Goal: Information Seeking & Learning: Learn about a topic

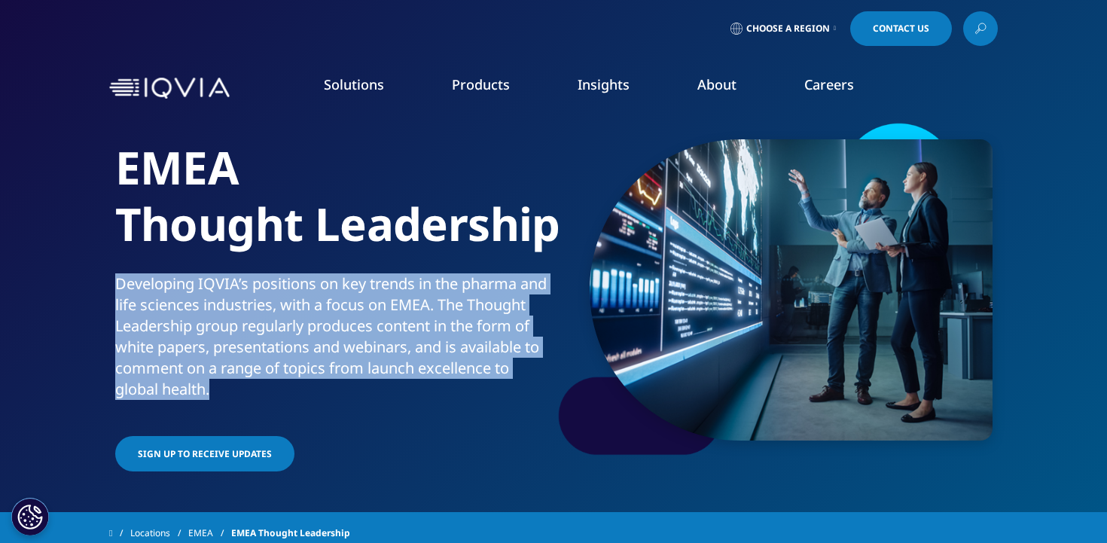
drag, startPoint x: 313, startPoint y: 383, endPoint x: 75, endPoint y: 285, distance: 257.7
click at [76, 285] on section "EMEA Thought Leadership Developing IQVIA’s positions on key trends in the pharm…" at bounding box center [553, 256] width 1107 height 512
copy p "Developing IQVIA’s positions on key trends in the pharma and life sciences indu…"
